Goal: Information Seeking & Learning: Learn about a topic

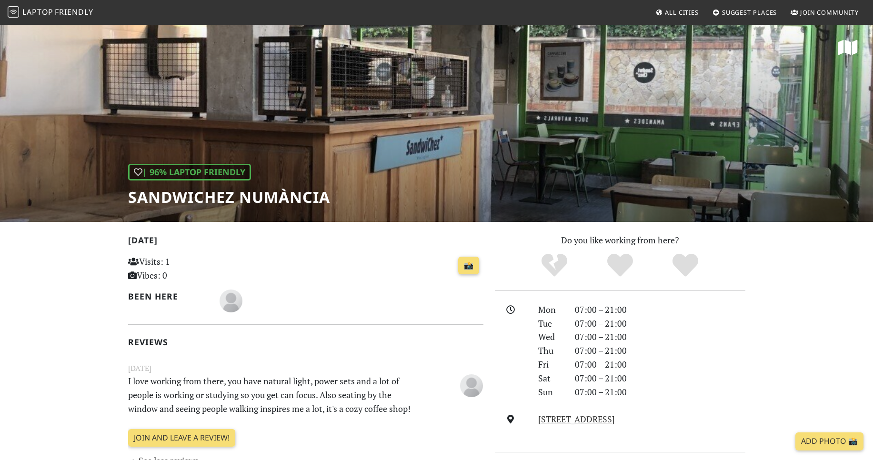
click at [57, 18] on link "Laptop Friendly" at bounding box center [51, 12] width 86 height 17
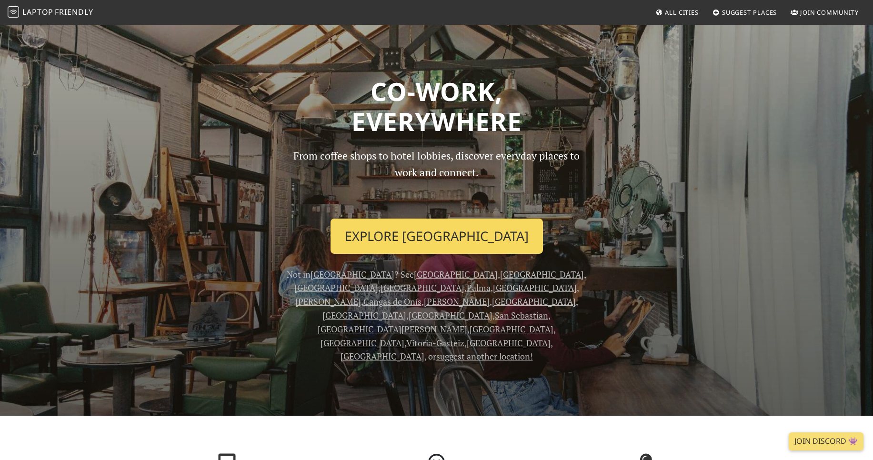
click at [433, 242] on link "Explore Barcelona" at bounding box center [437, 236] width 212 height 35
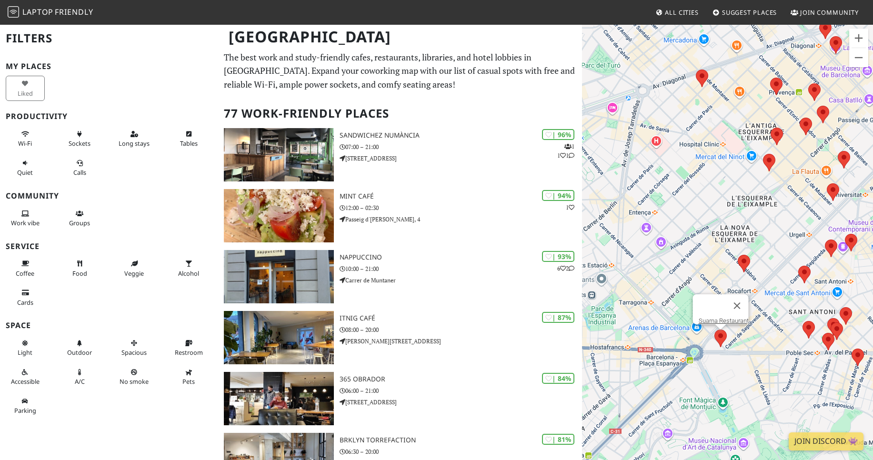
click at [715, 330] on area at bounding box center [715, 330] width 0 height 0
click at [702, 317] on link "Suarna Restaurant" at bounding box center [723, 320] width 50 height 7
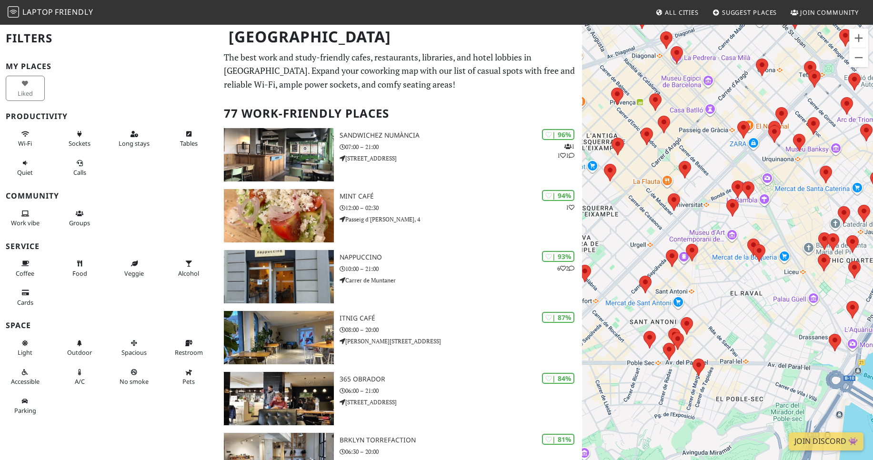
drag, startPoint x: 698, startPoint y: 362, endPoint x: 663, endPoint y: 307, distance: 65.8
click at [693, 359] on area at bounding box center [693, 359] width 0 height 0
click at [693, 347] on link "SPICE CAFÉ" at bounding box center [701, 349] width 32 height 7
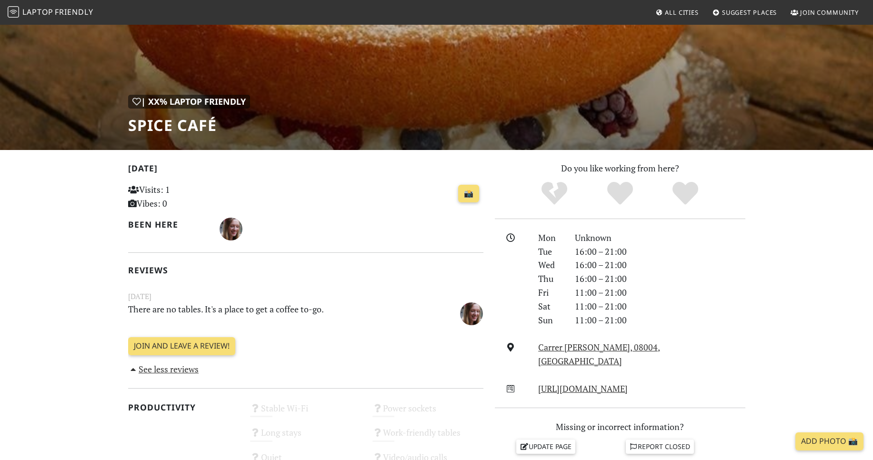
scroll to position [75, 0]
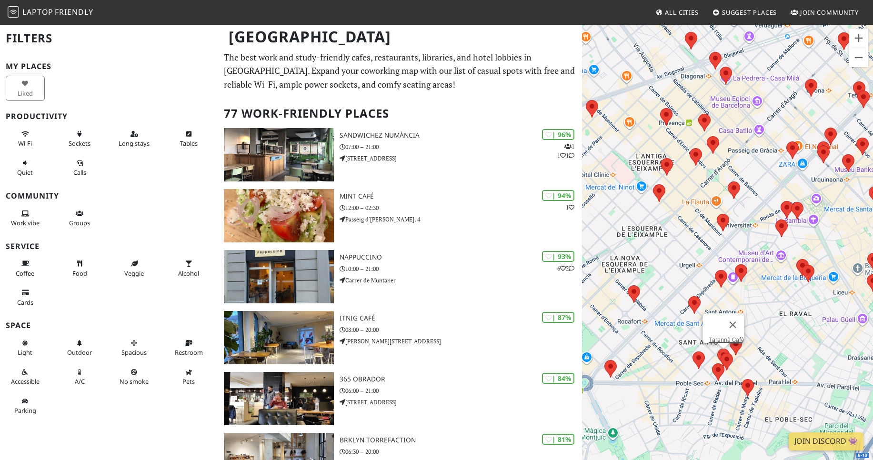
click at [717, 349] on area at bounding box center [717, 349] width 0 height 0
click at [714, 337] on link "Tarannà Cafè" at bounding box center [726, 339] width 36 height 7
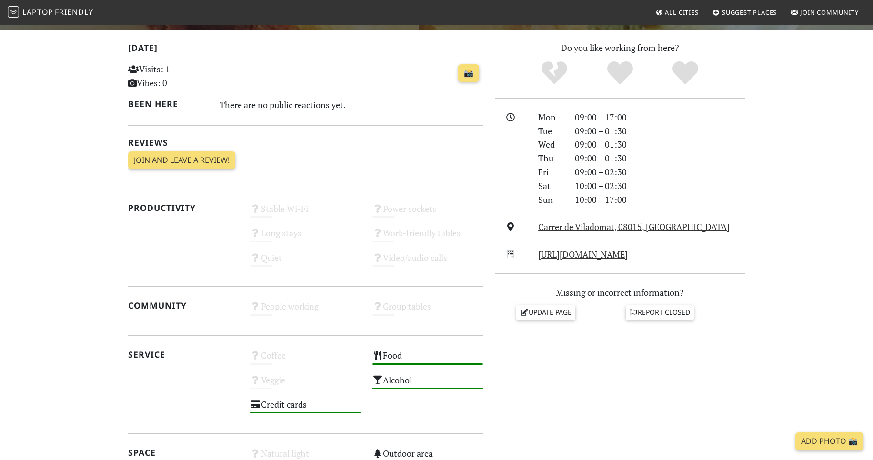
scroll to position [194, 0]
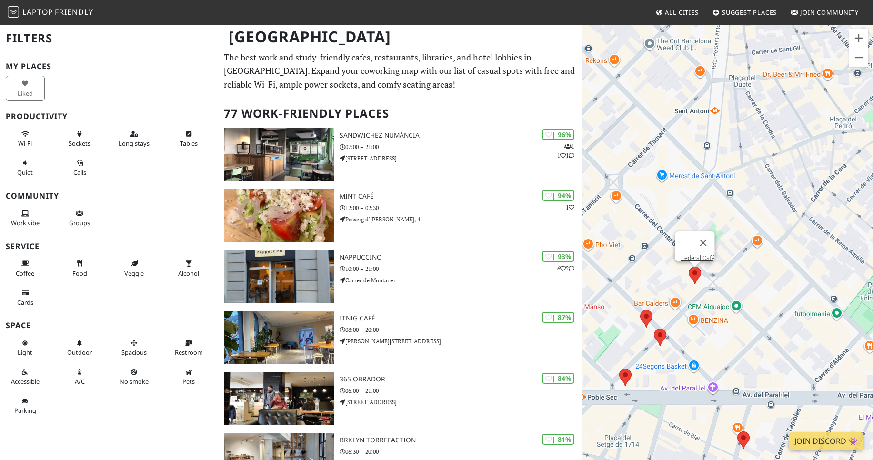
click at [689, 267] on area at bounding box center [689, 267] width 0 height 0
click at [683, 254] on link "Federal Café" at bounding box center [698, 257] width 34 height 7
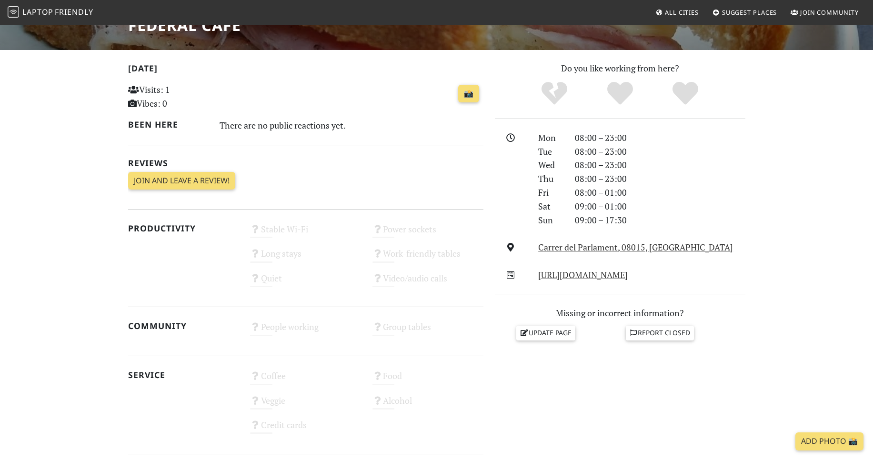
scroll to position [167, 0]
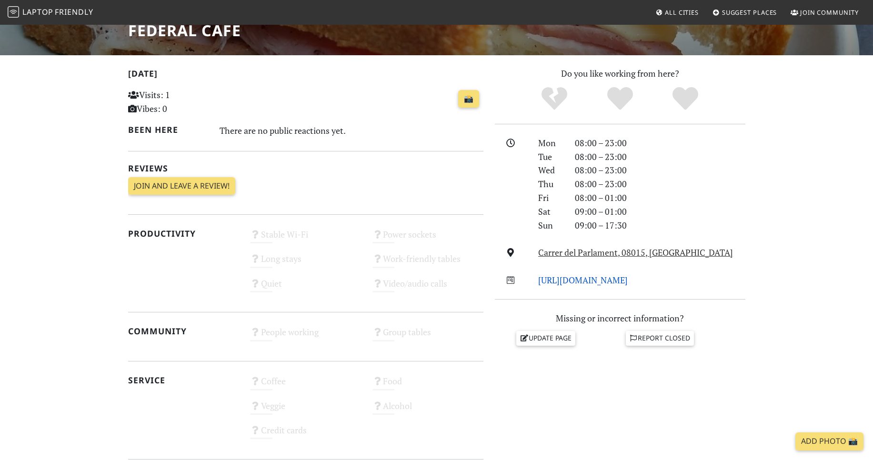
click at [577, 281] on link "[URL][DOMAIN_NAME]" at bounding box center [583, 279] width 90 height 11
